Goal: Navigation & Orientation: Find specific page/section

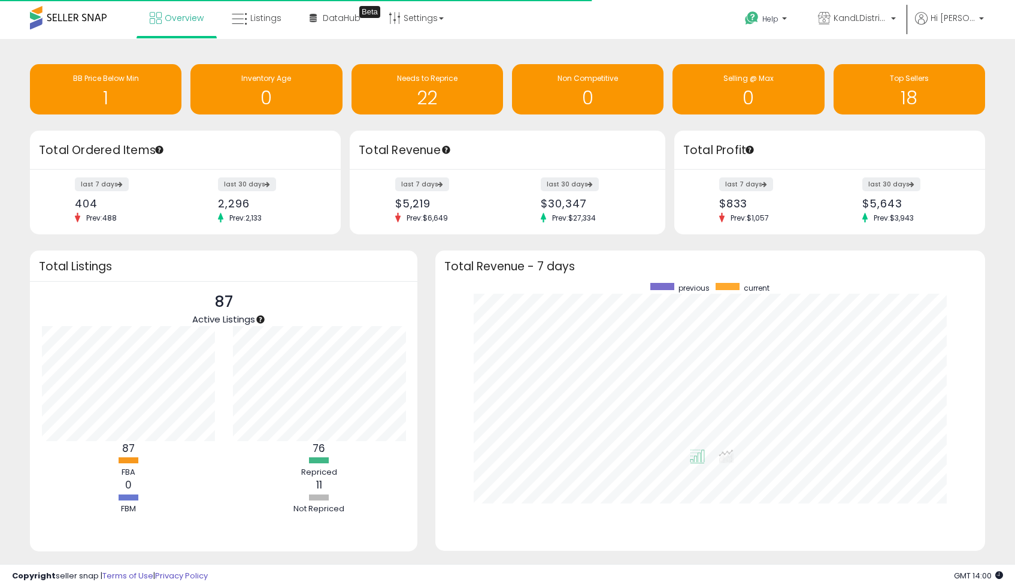
scroll to position [226, 526]
click at [184, 18] on span "Overview" at bounding box center [184, 18] width 39 height 12
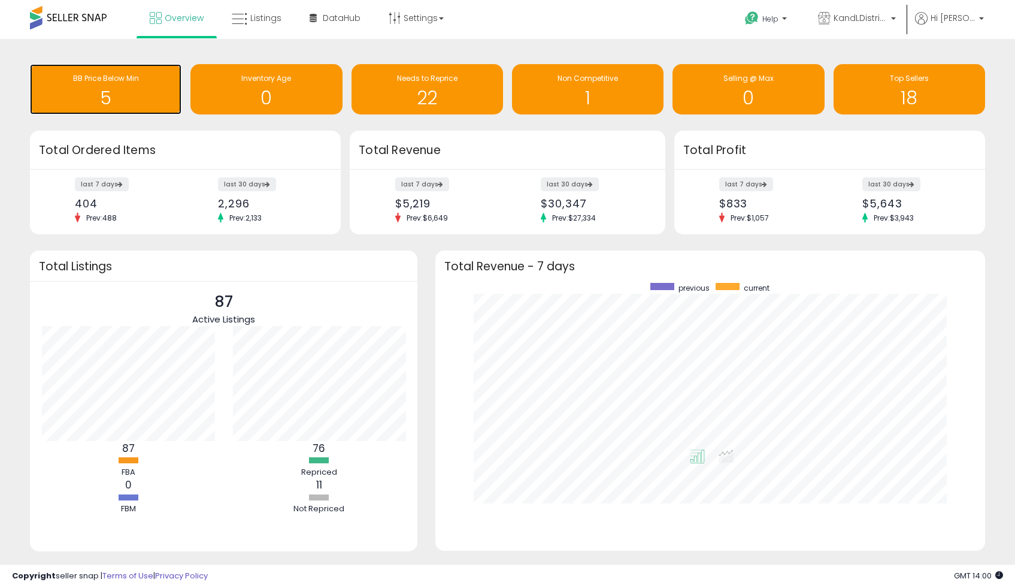
click at [123, 96] on h1 "5" at bounding box center [106, 98] width 140 height 20
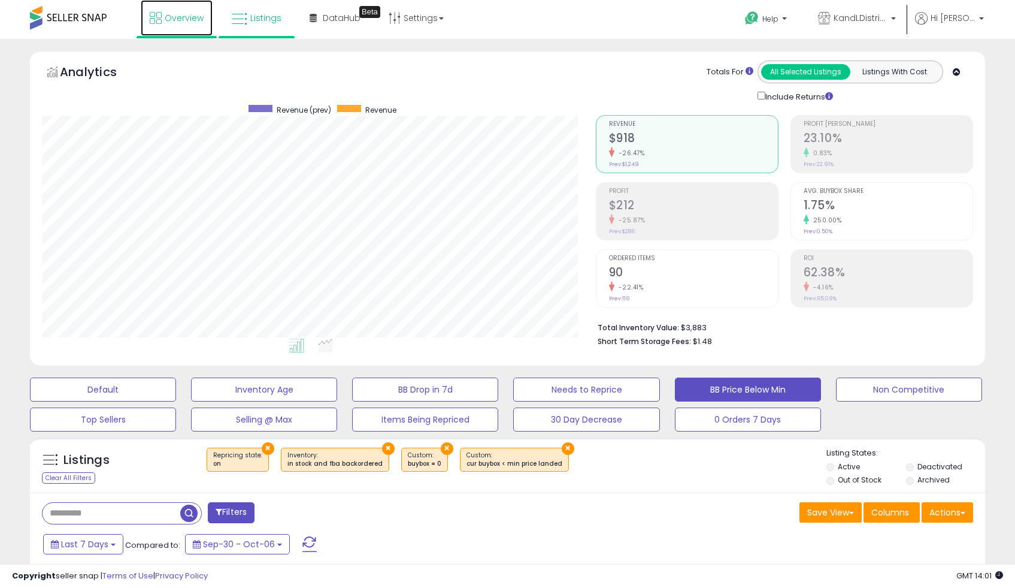
click at [191, 8] on link "Overview" at bounding box center [177, 18] width 72 height 36
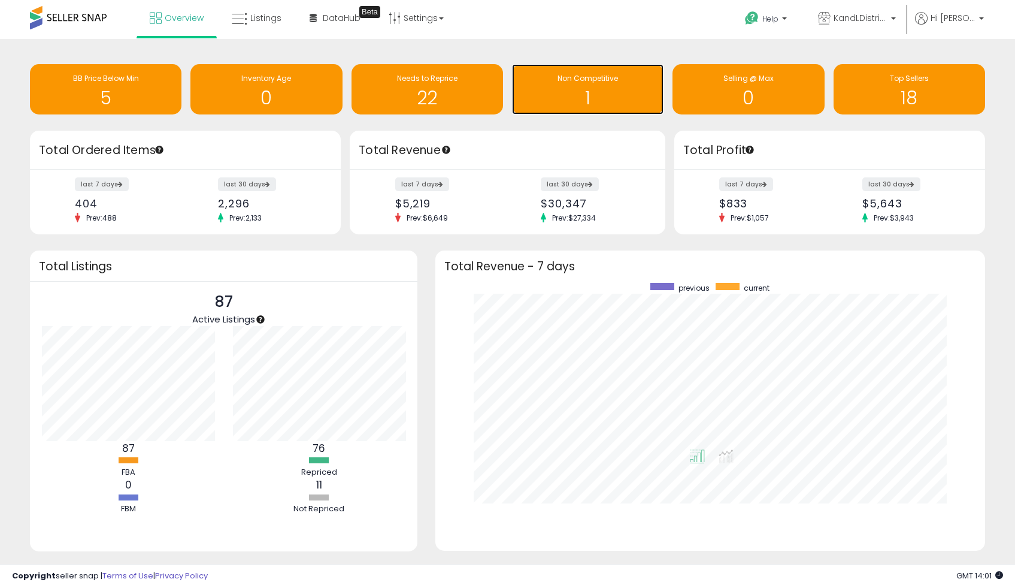
click at [576, 79] on span "Non Competitive" at bounding box center [588, 78] width 60 height 10
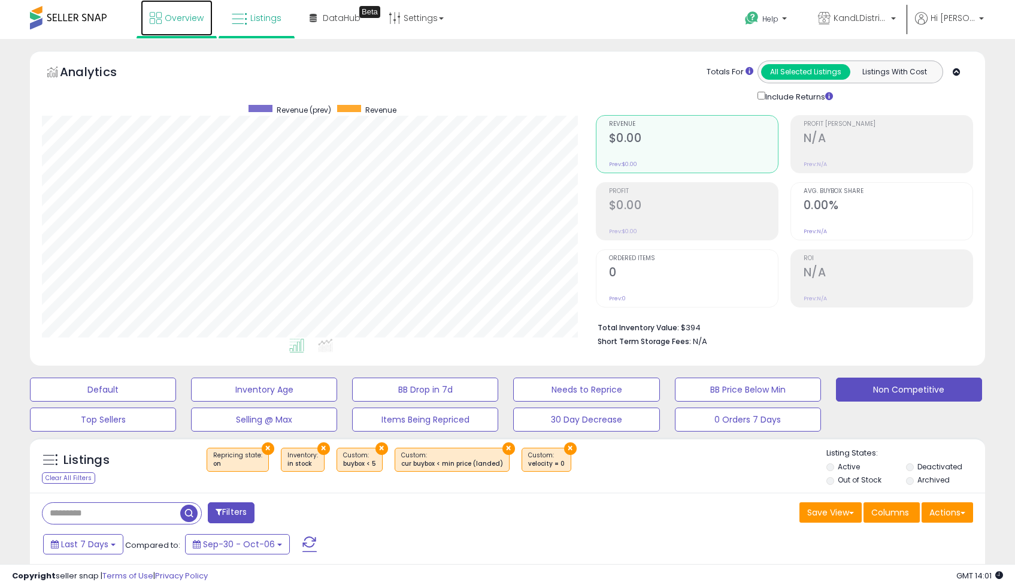
click at [177, 31] on link "Overview" at bounding box center [177, 18] width 72 height 36
